Goal: Find specific page/section: Find specific page/section

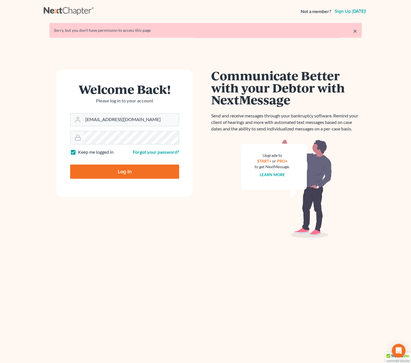
click at [154, 170] on input "Log In" at bounding box center [124, 172] width 109 height 14
type input "Thinking..."
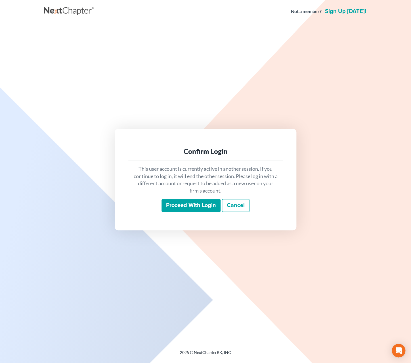
click at [195, 208] on input "Proceed with login" at bounding box center [190, 205] width 59 height 13
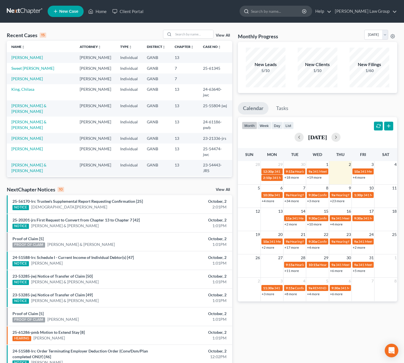
click at [275, 13] on input "search" at bounding box center [277, 11] width 52 height 10
type input "king"
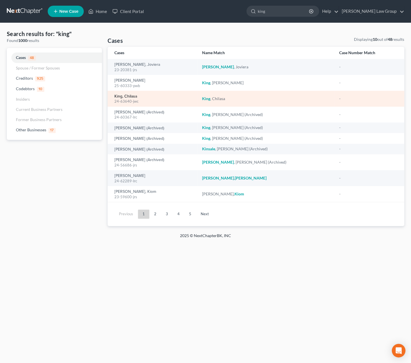
click at [128, 98] on link "King, Chilasa" at bounding box center [125, 96] width 23 height 4
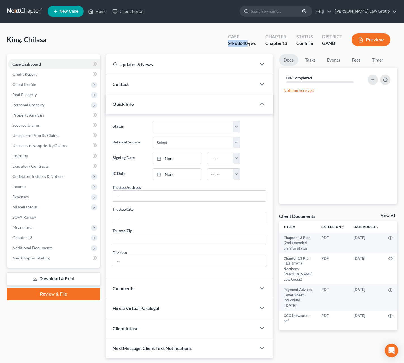
drag, startPoint x: 248, startPoint y: 43, endPoint x: 224, endPoint y: 47, distance: 24.2
click at [224, 47] on div "Case 24-63640-jwc" at bounding box center [241, 40] width 37 height 17
copy div "24-63640"
click at [278, 3] on nav "Home New Case Client Portal [PERSON_NAME] Law Group [EMAIL_ADDRESS][DOMAIN_NAME…" at bounding box center [202, 11] width 404 height 23
click at [284, 12] on input "search" at bounding box center [277, 11] width 52 height 10
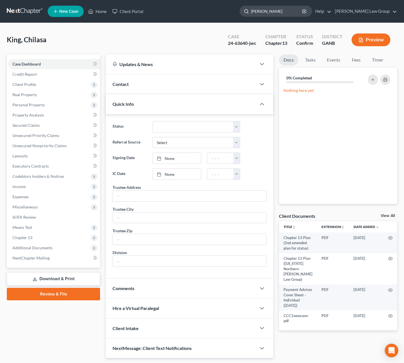
type input "[PERSON_NAME]"
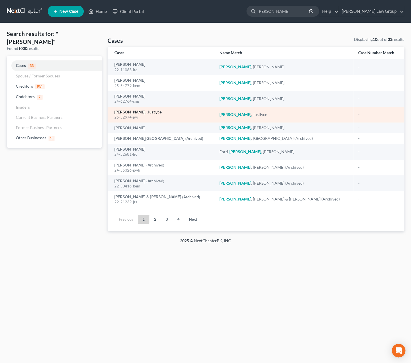
click at [134, 112] on link "[PERSON_NAME], Justiyce" at bounding box center [137, 112] width 47 height 4
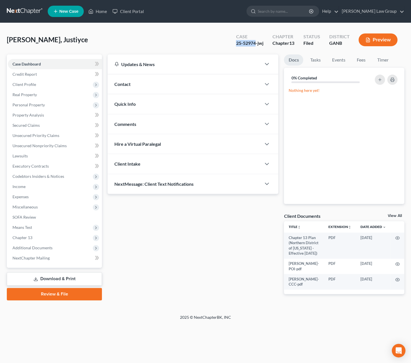
drag, startPoint x: 256, startPoint y: 43, endPoint x: 234, endPoint y: 45, distance: 22.0
click at [234, 45] on div "Case 25-52974-jwj" at bounding box center [249, 40] width 36 height 17
copy div "25-52974"
